Goal: Find specific page/section: Find specific page/section

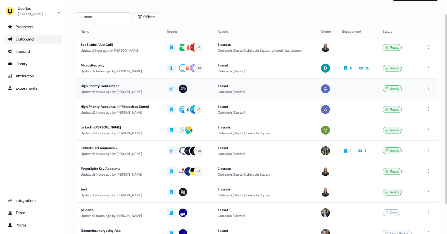
scroll to position [18, 0]
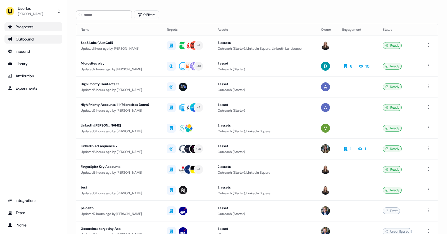
click at [21, 26] on div "Prospects" at bounding box center [33, 27] width 51 height 6
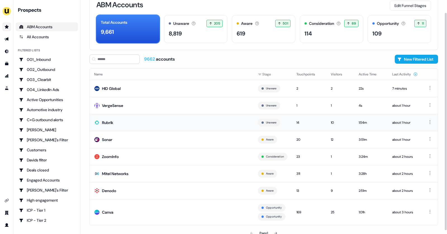
scroll to position [18, 0]
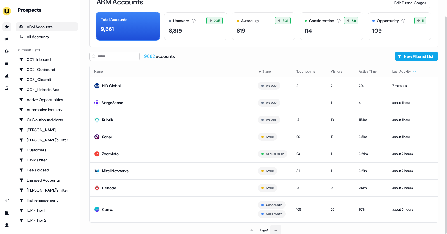
click at [276, 226] on button at bounding box center [275, 230] width 11 height 11
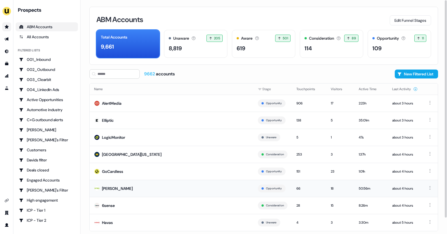
scroll to position [9, 0]
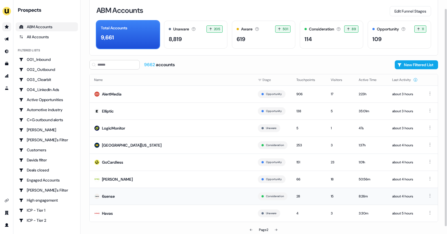
click at [210, 196] on td "6sense" at bounding box center [172, 196] width 164 height 17
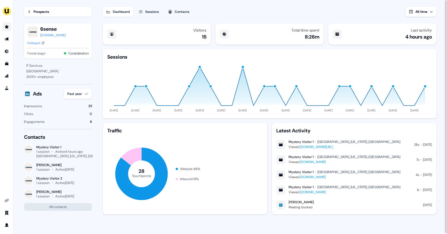
click at [209, 197] on div "28 Touchpoints Website 86 % Inbound 14 %" at bounding box center [185, 174] width 156 height 68
click at [41, 14] on div "Prospects" at bounding box center [42, 12] width 16 height 6
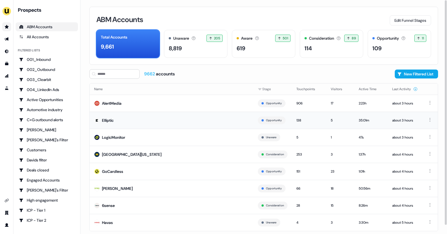
scroll to position [9, 0]
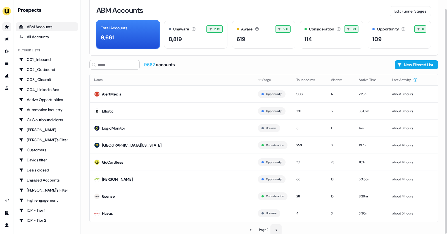
click at [276, 229] on icon at bounding box center [276, 230] width 3 height 2
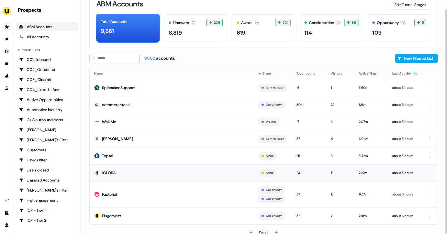
scroll to position [17, 0]
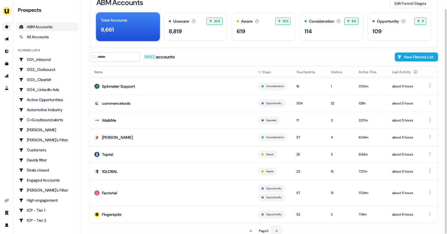
click at [278, 226] on button at bounding box center [276, 231] width 11 height 11
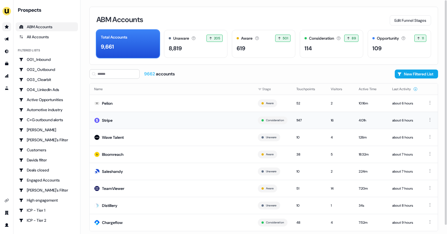
click at [208, 121] on td "Stripe" at bounding box center [172, 120] width 164 height 17
